Goal: Navigation & Orientation: Understand site structure

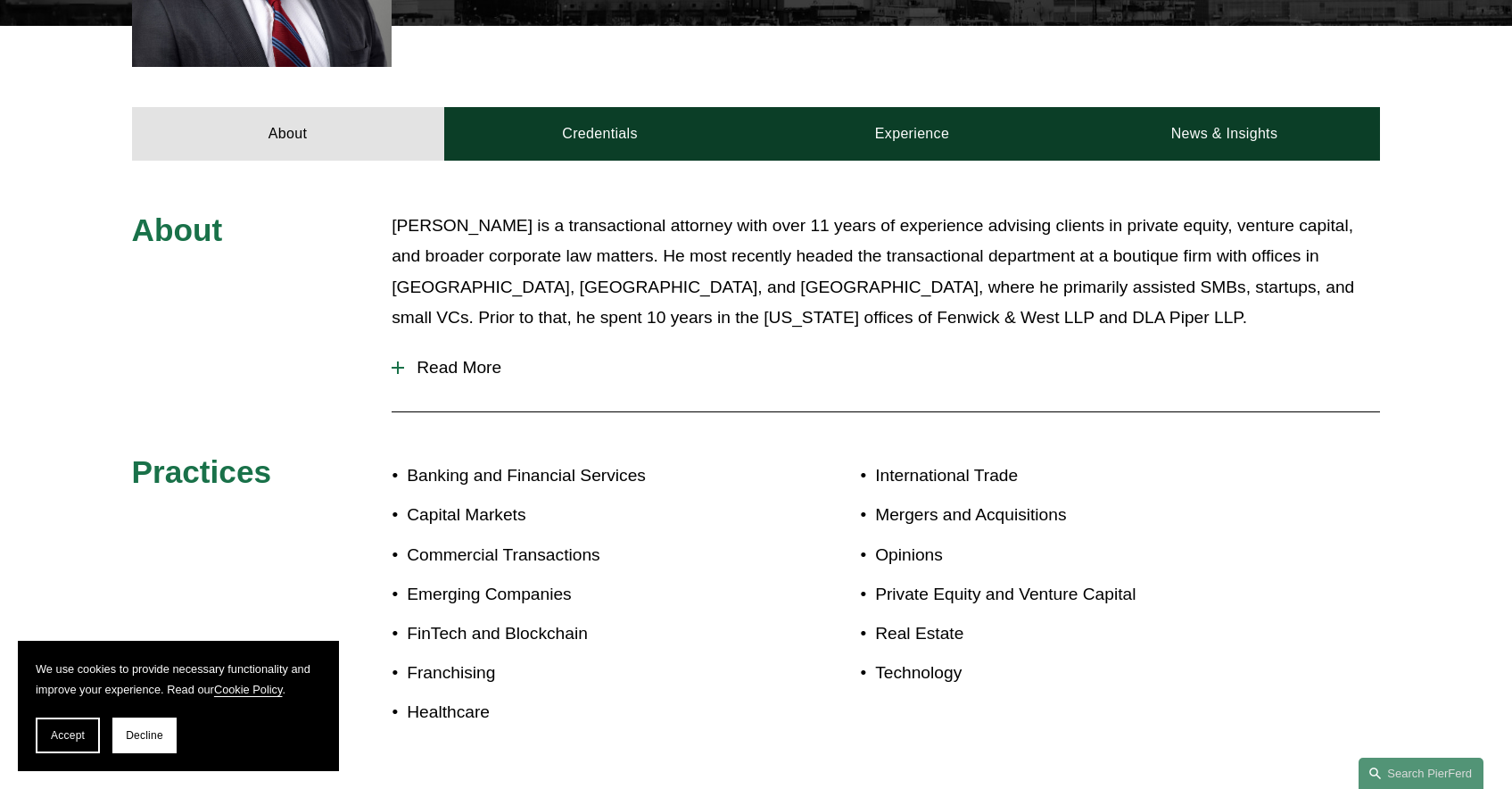
scroll to position [678, 0]
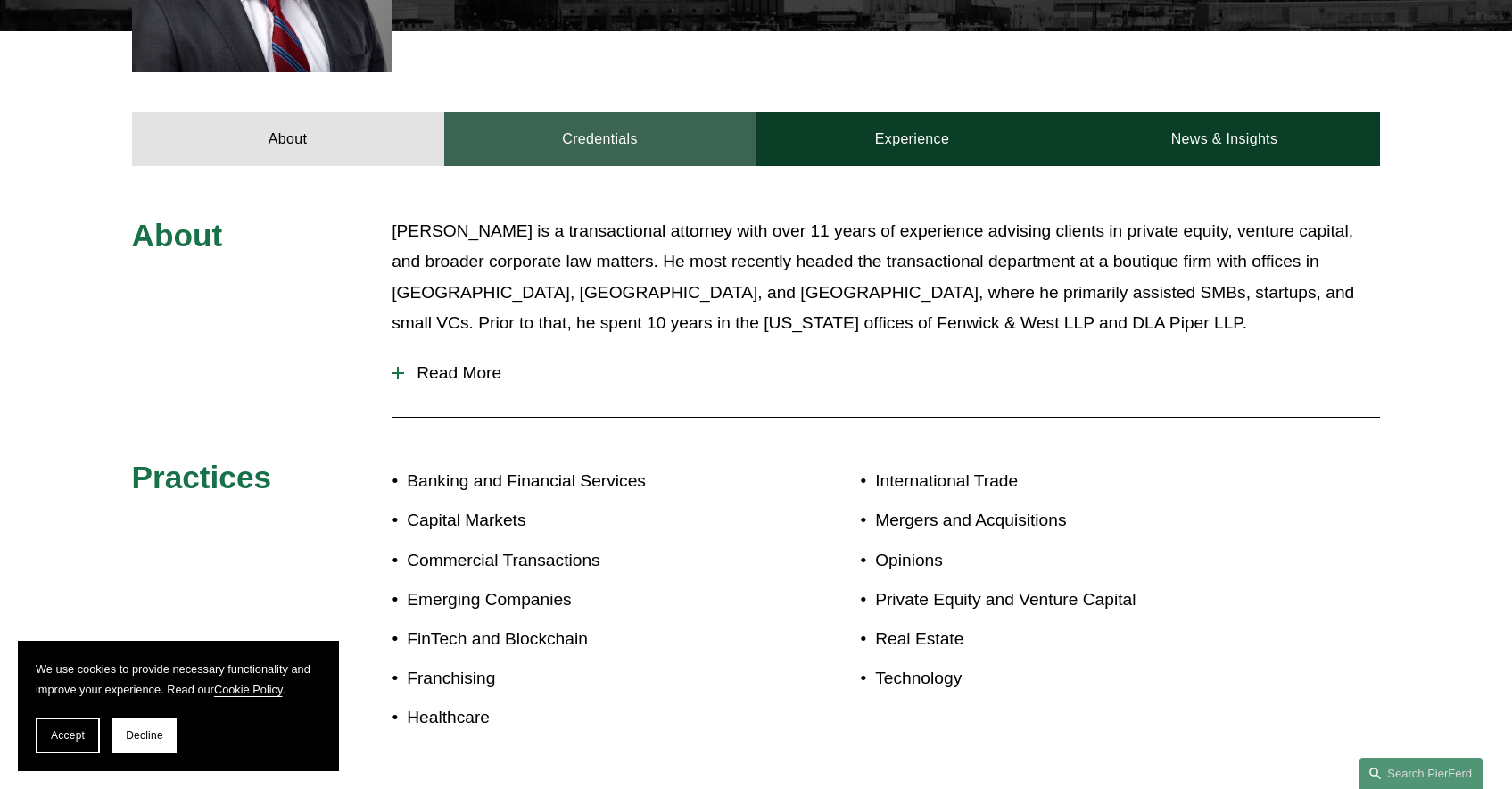
click at [602, 129] on link "Credentials" at bounding box center [600, 139] width 312 height 54
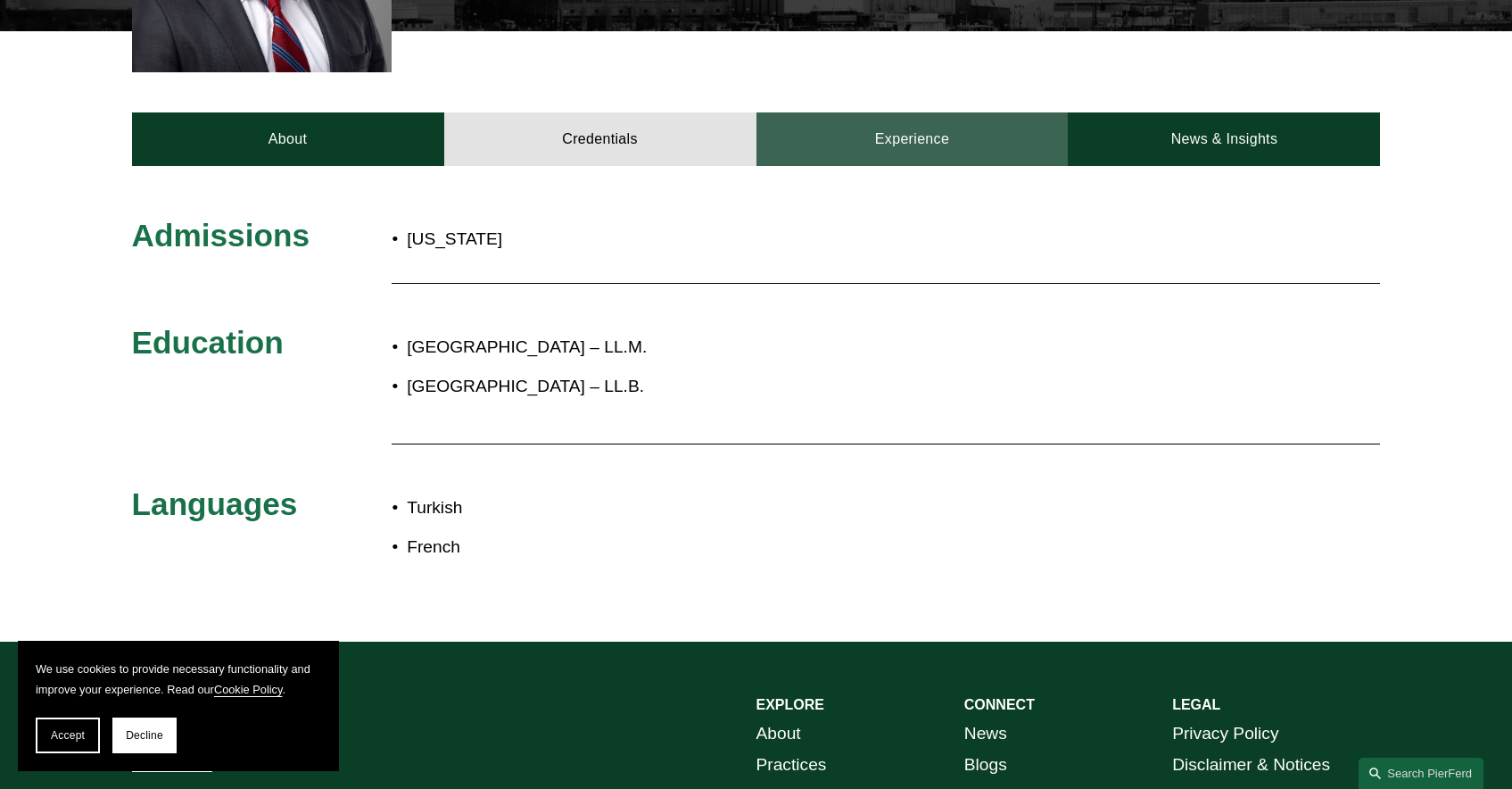
click at [876, 155] on link "Experience" at bounding box center [912, 139] width 312 height 54
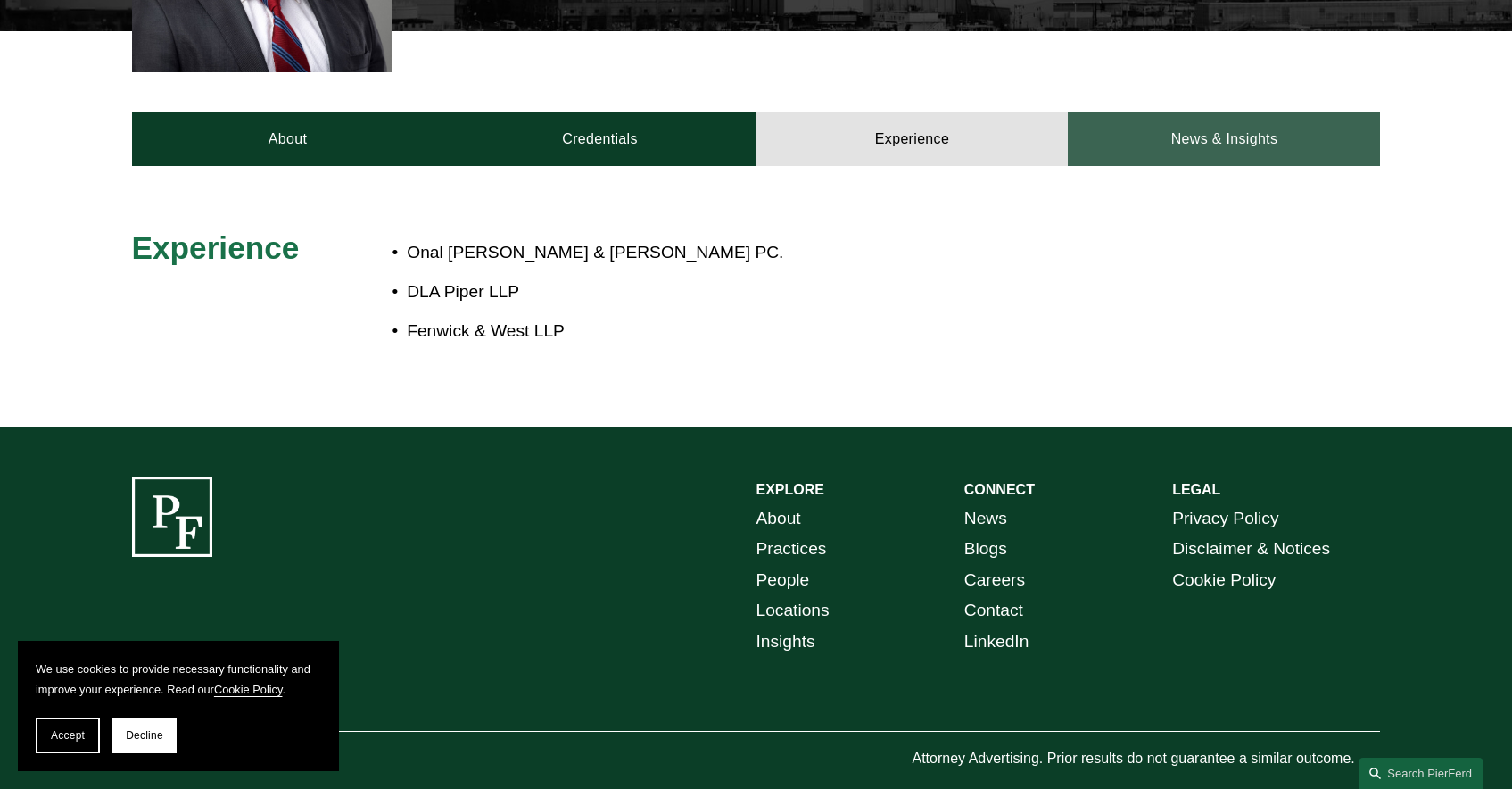
click at [1217, 131] on link "News & Insights" at bounding box center [1224, 139] width 312 height 54
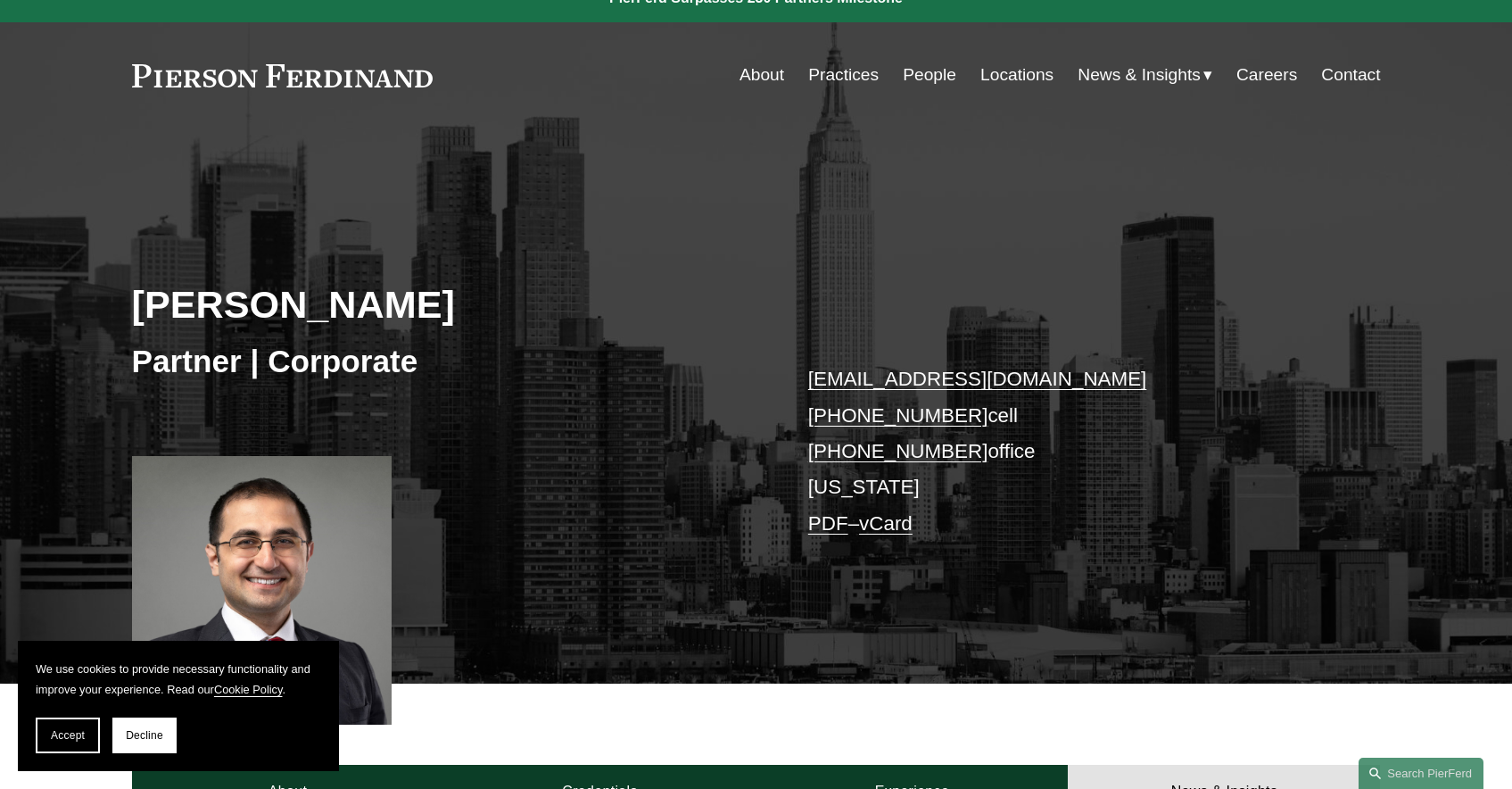
scroll to position [0, 0]
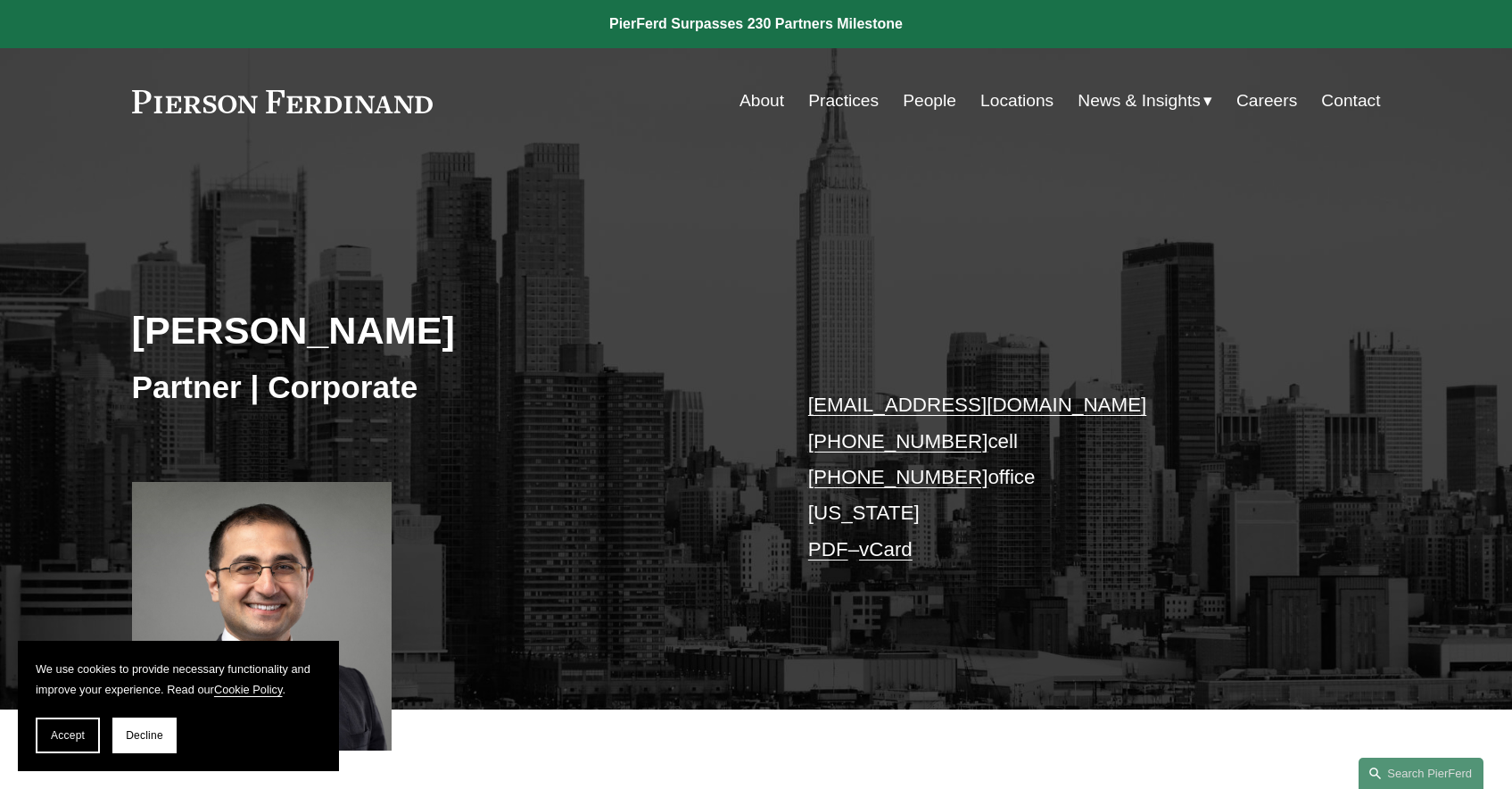
click at [1014, 103] on link "Locations" at bounding box center [1017, 101] width 74 height 34
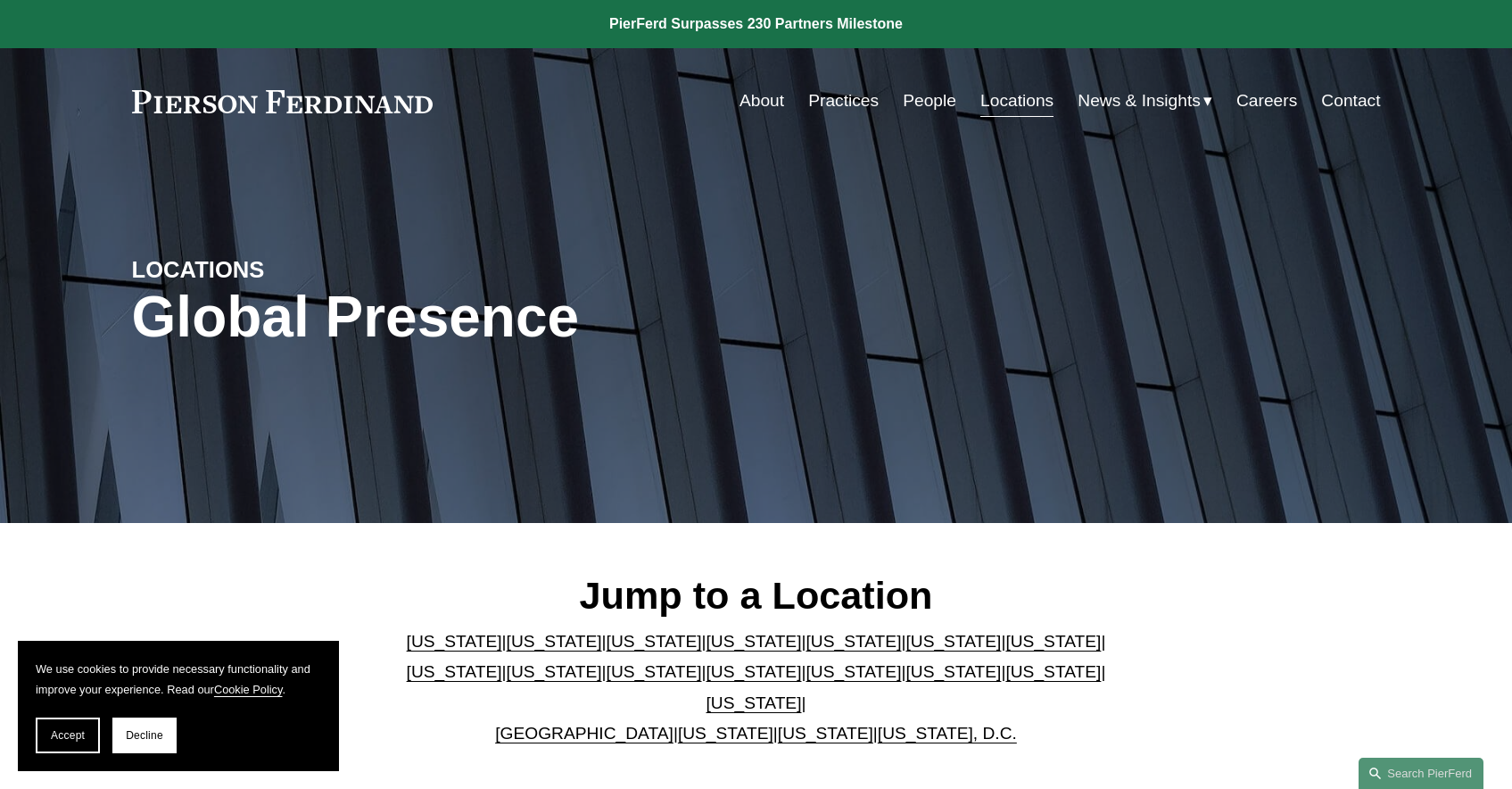
click at [931, 105] on link "People" at bounding box center [929, 101] width 54 height 34
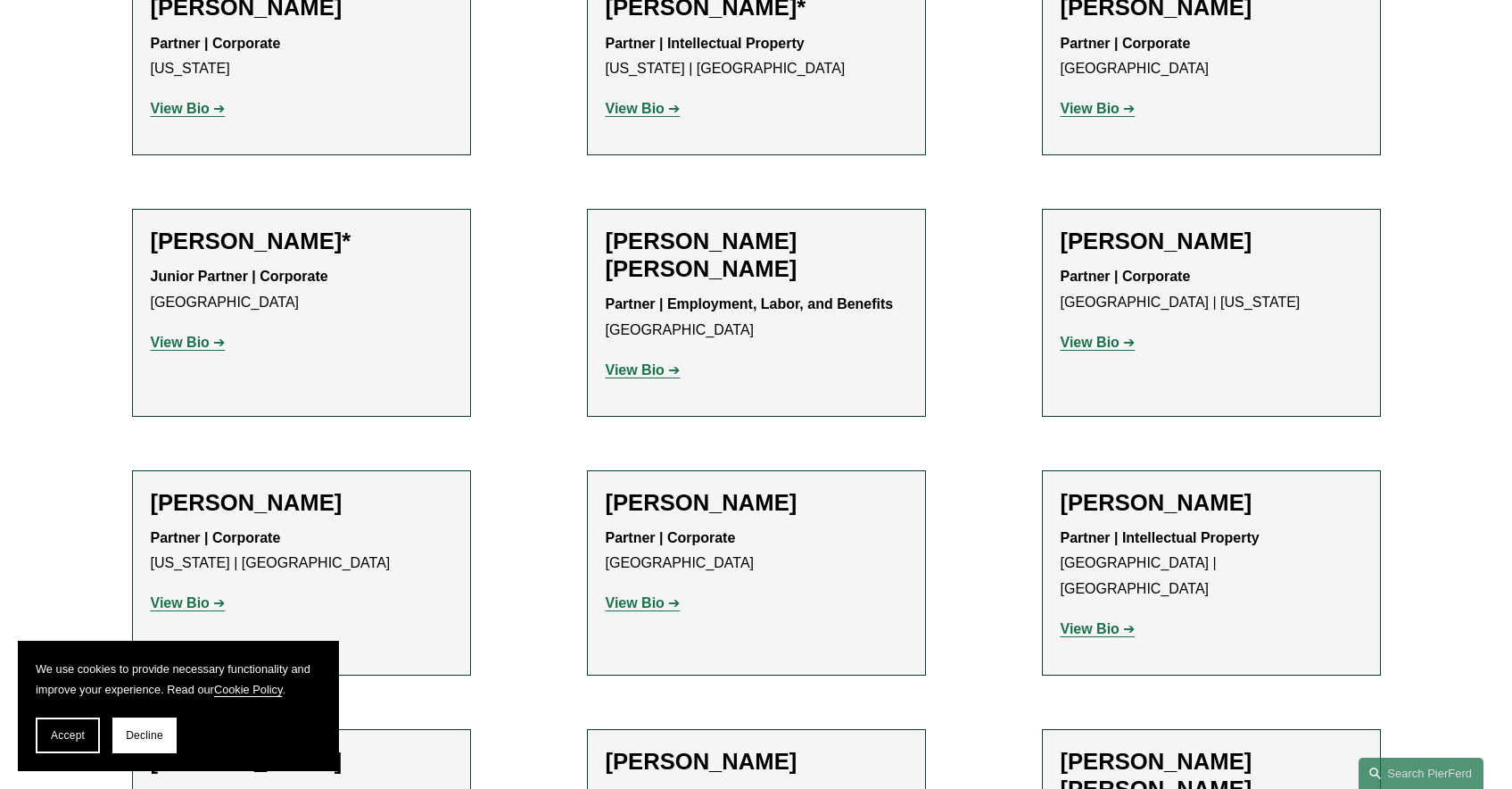
scroll to position [1193, 0]
